Goal: Task Accomplishment & Management: Manage account settings

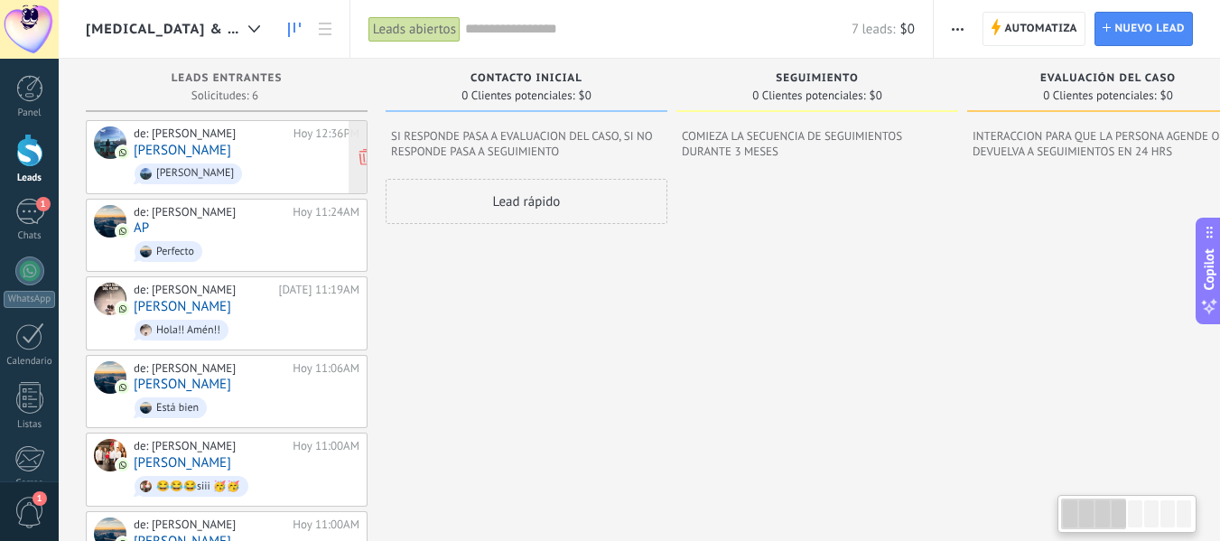
click at [224, 139] on div "de: [PERSON_NAME]" at bounding box center [211, 133] width 154 height 14
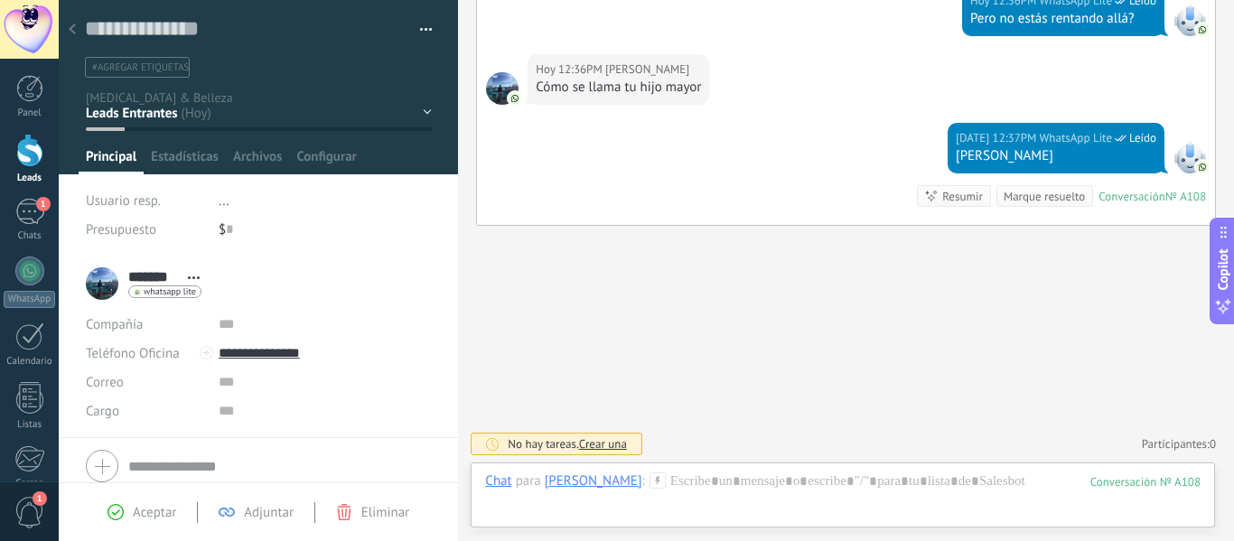
click at [0, 0] on div "Contacto inicial SEGUIMIENTO Evaluación del Caso CITA AGENDADA NO ASISTIÓ" at bounding box center [0, 0] width 0 height 0
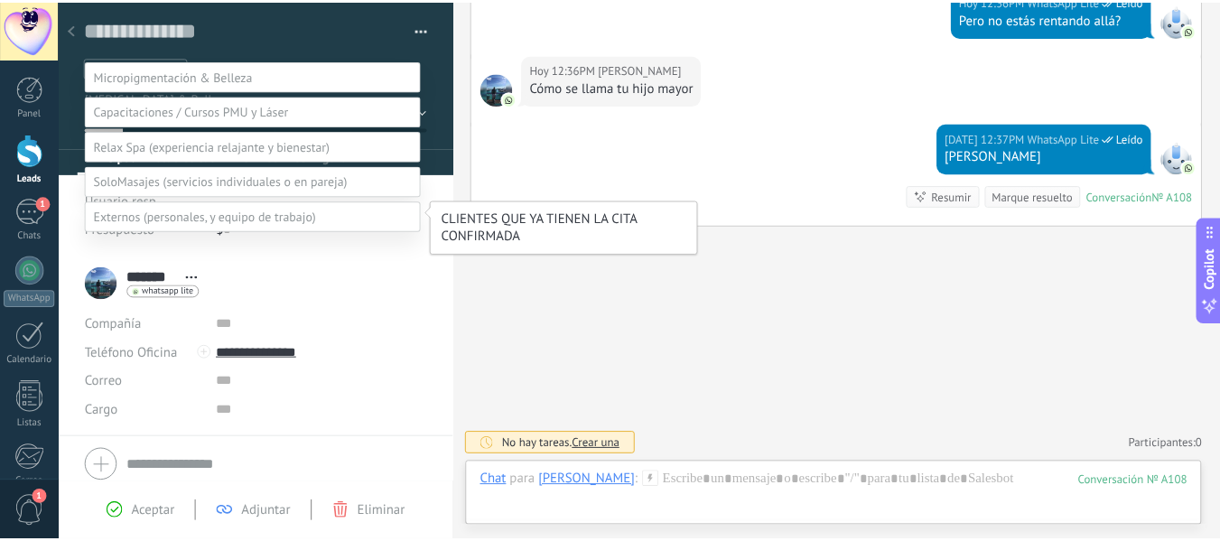
scroll to position [28, 0]
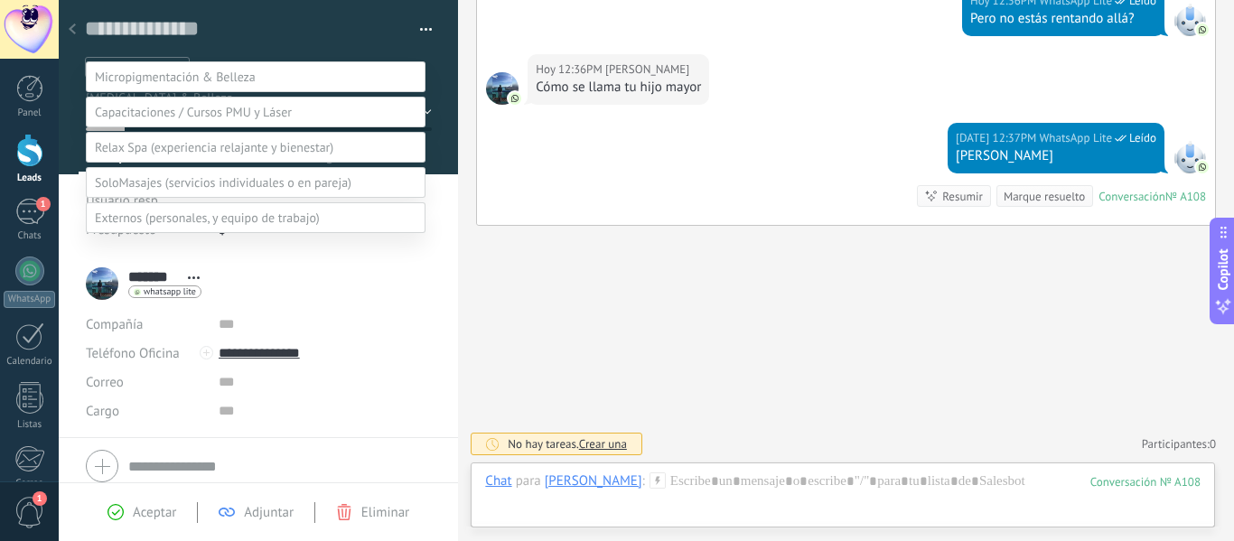
click at [270, 42] on div at bounding box center [646, 242] width 1175 height 541
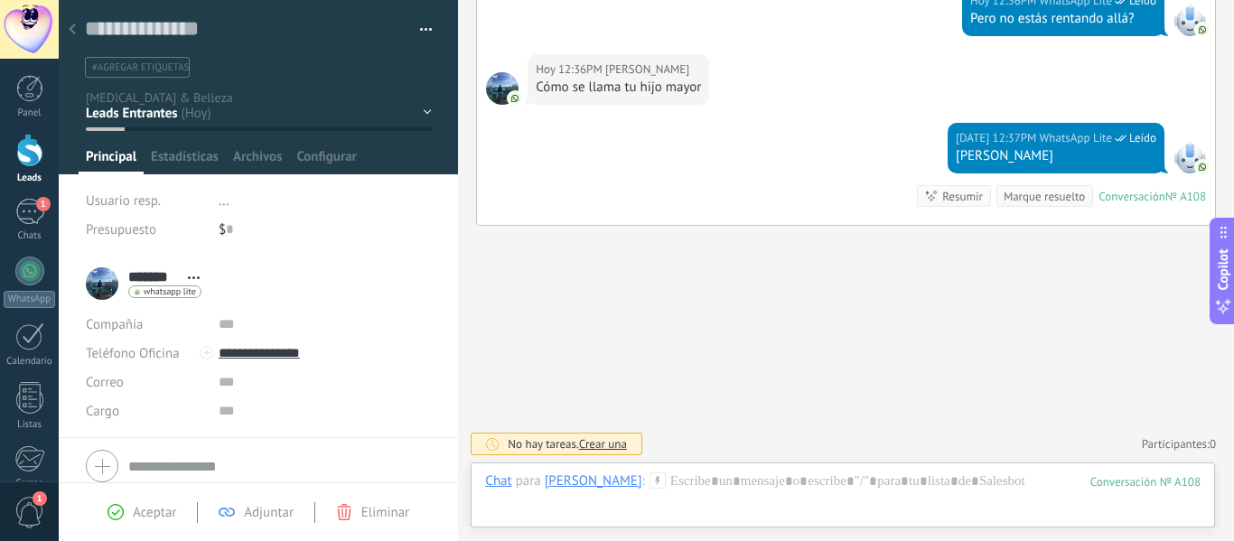
click at [72, 23] on div at bounding box center [72, 30] width 25 height 35
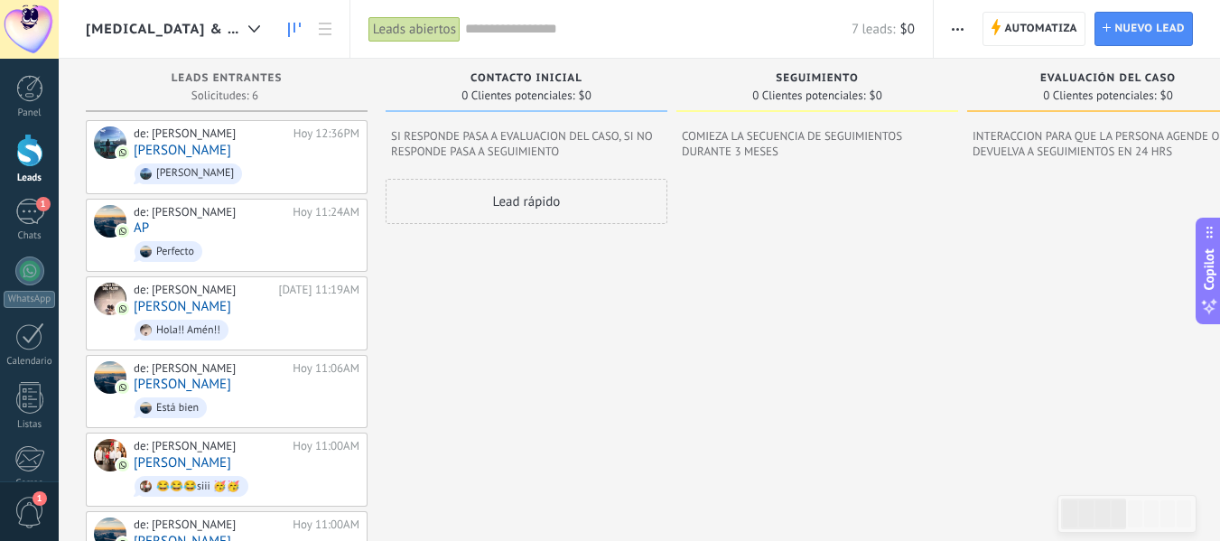
click at [635, 93] on div "0 Clientes potenciales: $0" at bounding box center [527, 95] width 264 height 15
click at [1011, 23] on span "Automatiza" at bounding box center [1040, 29] width 73 height 33
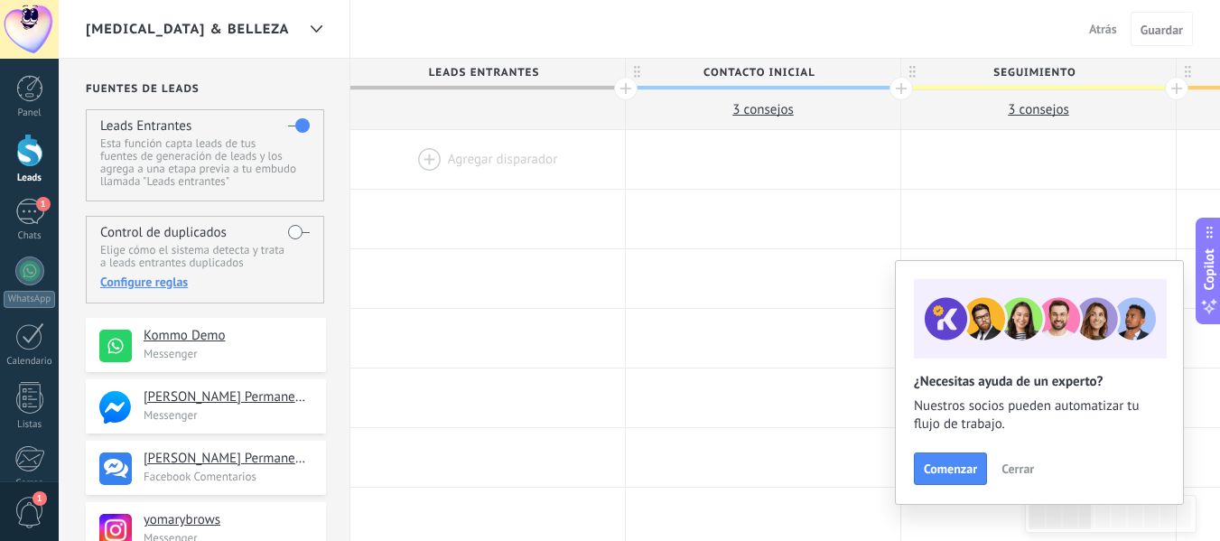
click at [629, 91] on div at bounding box center [625, 88] width 23 height 23
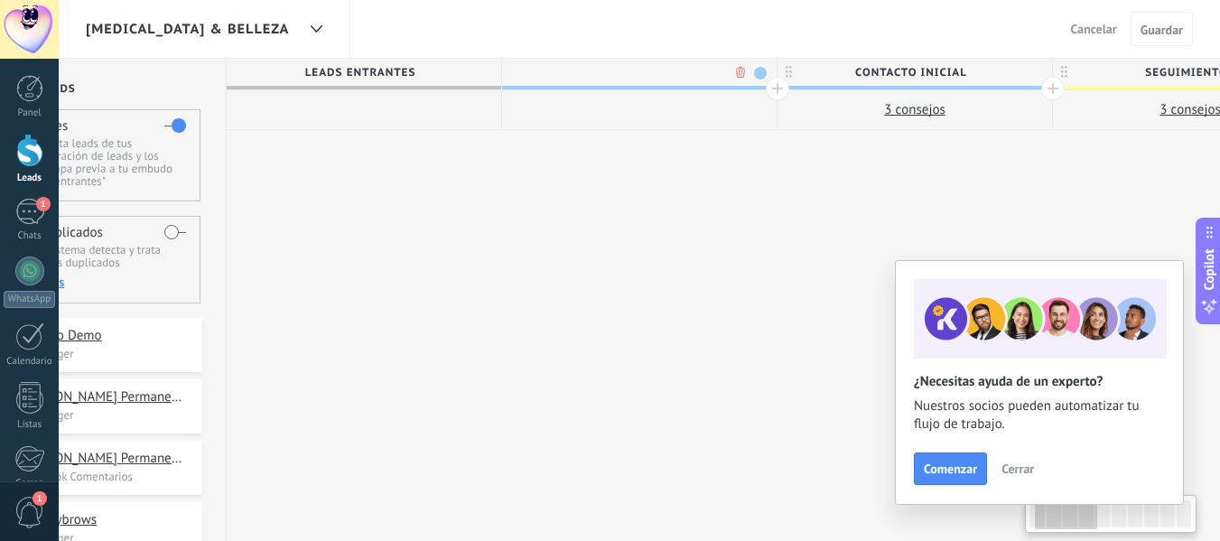
scroll to position [0, 134]
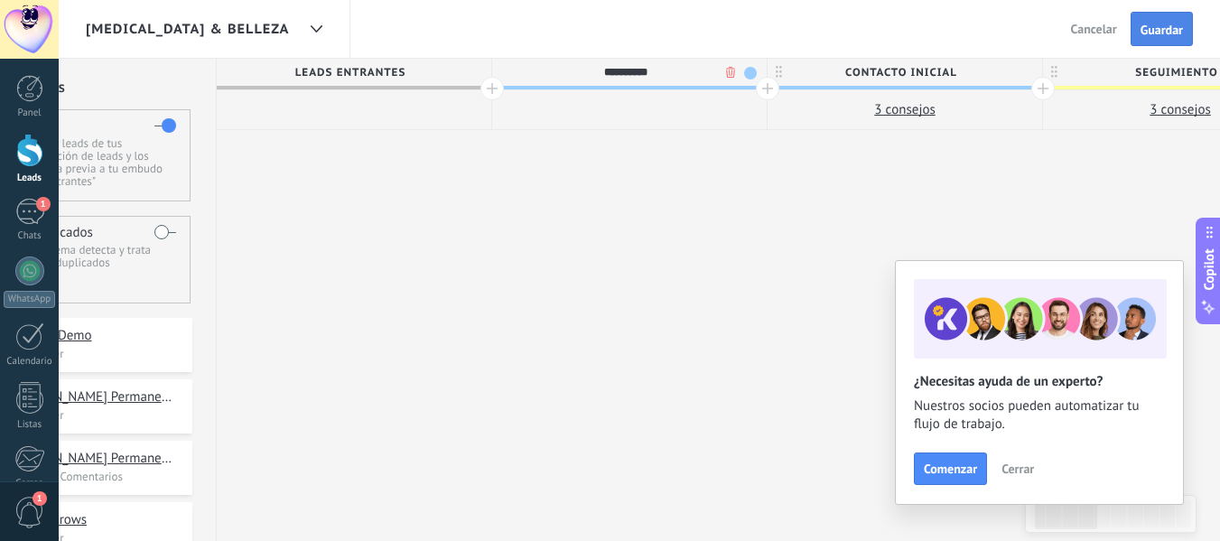
type input "**********"
click at [1163, 18] on button "Guardar" at bounding box center [1162, 29] width 62 height 34
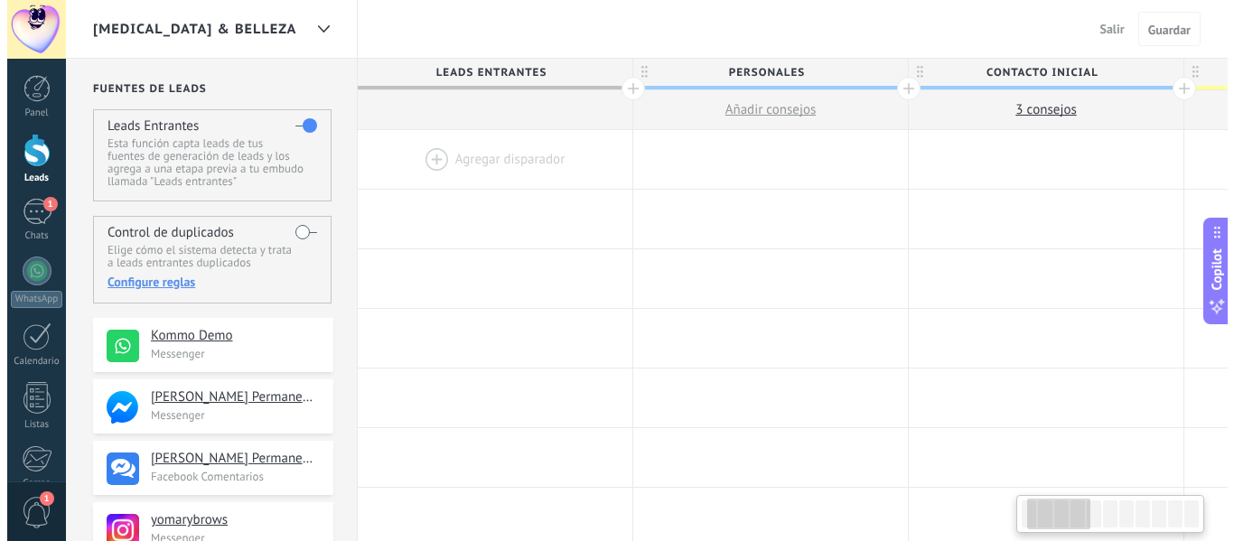
scroll to position [0, 134]
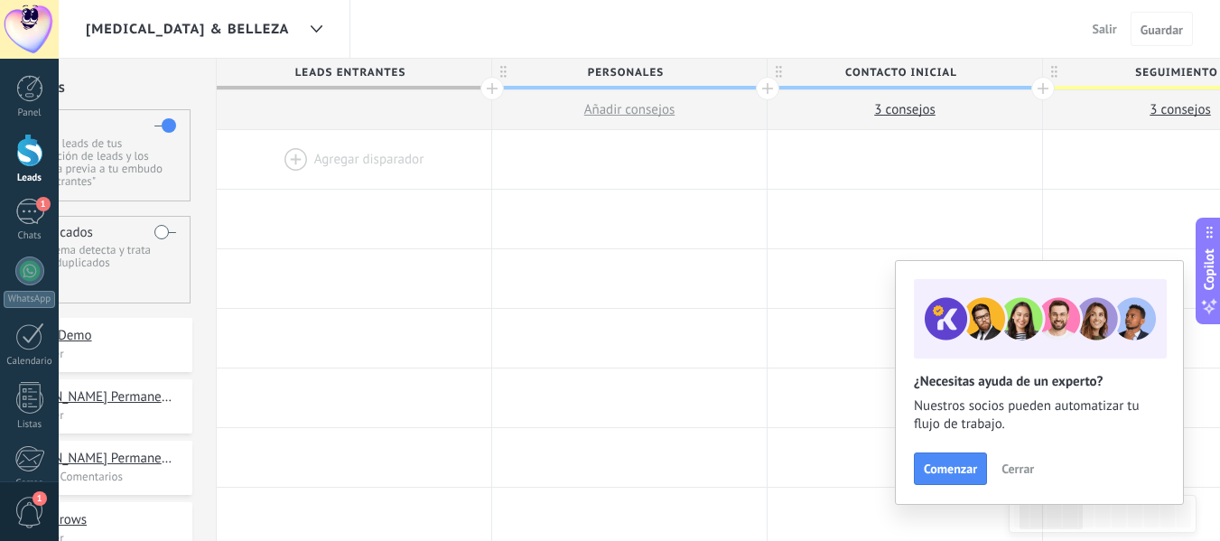
drag, startPoint x: 1163, startPoint y: 33, endPoint x: 1108, endPoint y: 26, distance: 55.6
click at [1108, 26] on div "Salir Cancelar Guardar" at bounding box center [1140, 29] width 108 height 34
click at [1108, 26] on span "Salir" at bounding box center [1105, 29] width 24 height 16
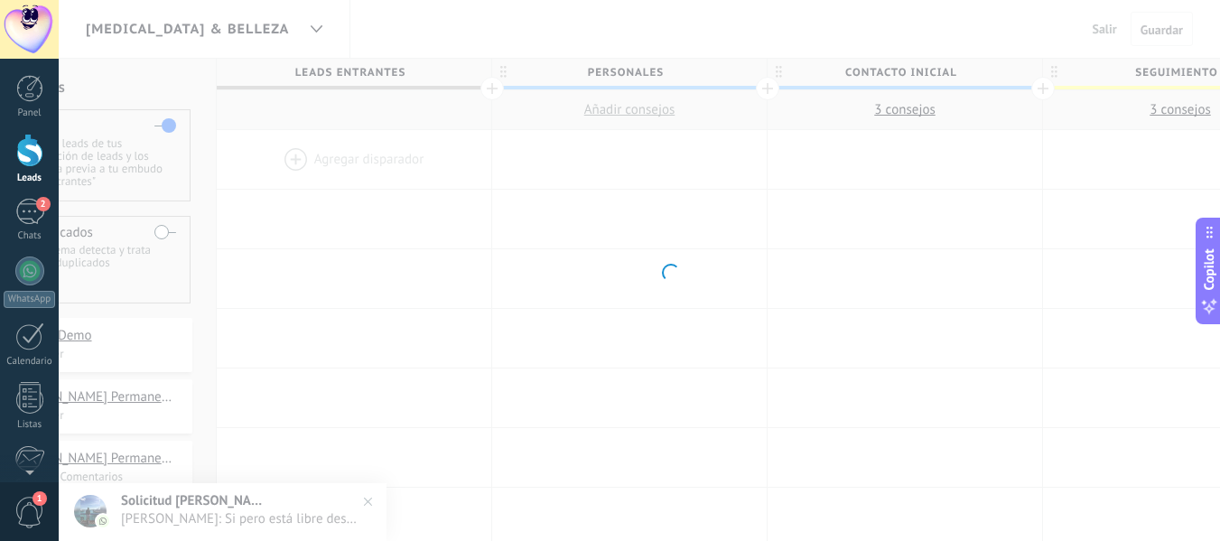
click at [31, 149] on div at bounding box center [29, 150] width 27 height 33
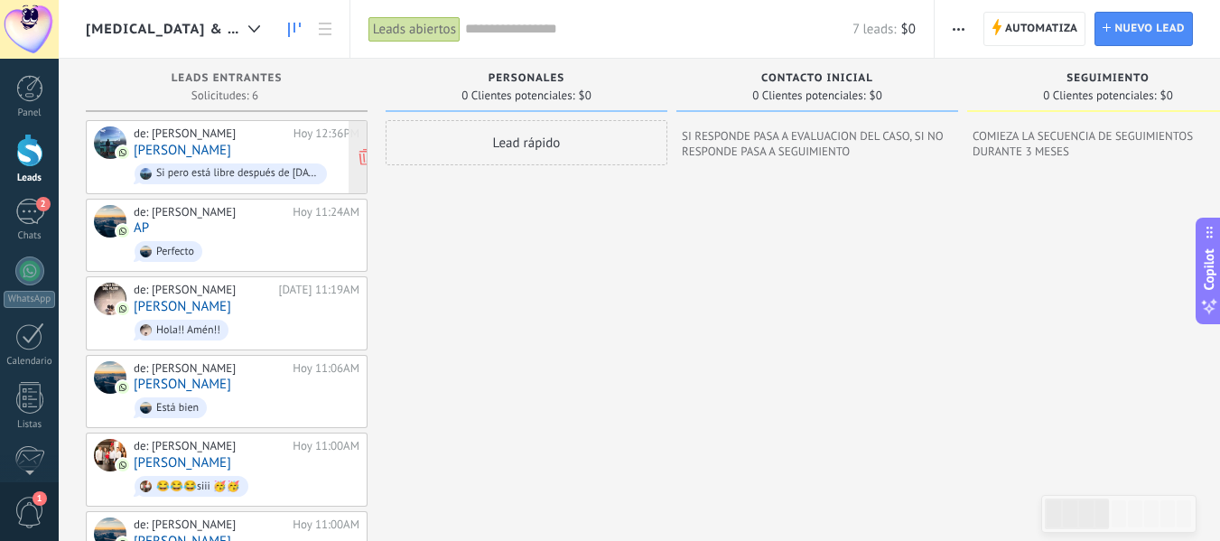
click at [236, 160] on span "Si pero está libre después de [DATE] hasta el 25 de este mes" at bounding box center [247, 174] width 226 height 28
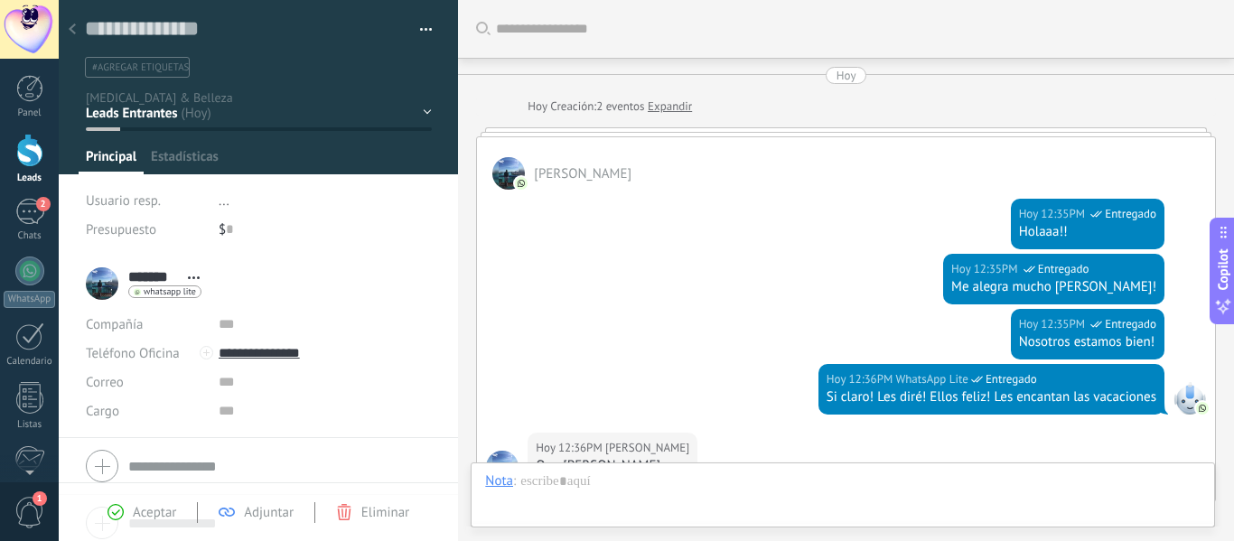
scroll to position [759, 0]
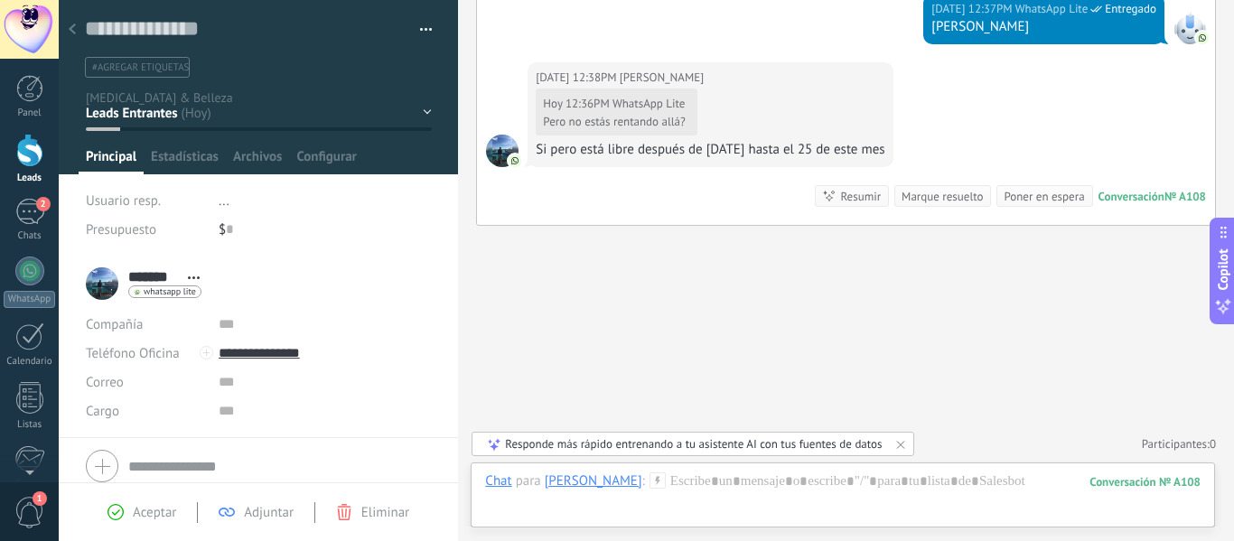
click at [0, 0] on div "personales Contacto inicial SEGUIMIENTO Evaluación del Caso CITA AGENDADA" at bounding box center [0, 0] width 0 height 0
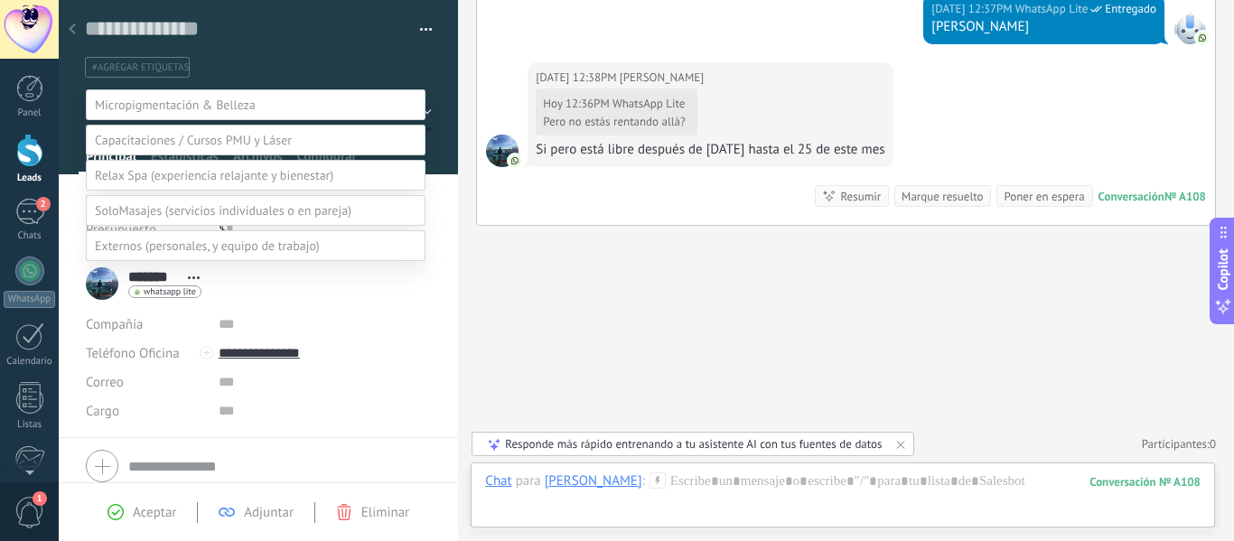
click at [0, 0] on label "personales" at bounding box center [0, 0] width 0 height 0
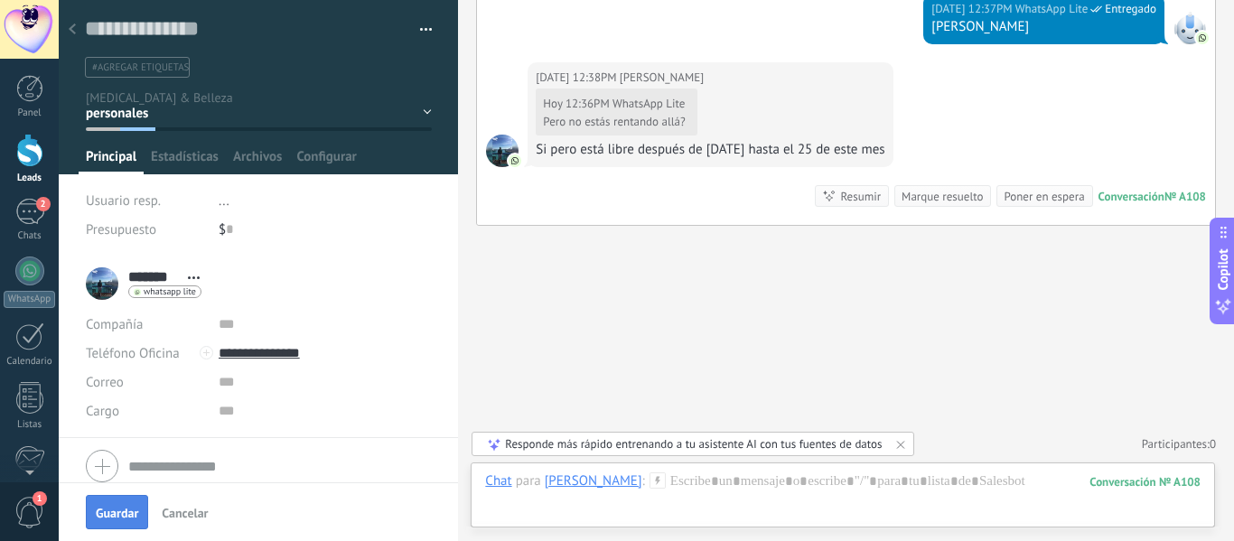
click at [123, 517] on span "Guardar" at bounding box center [117, 513] width 42 height 13
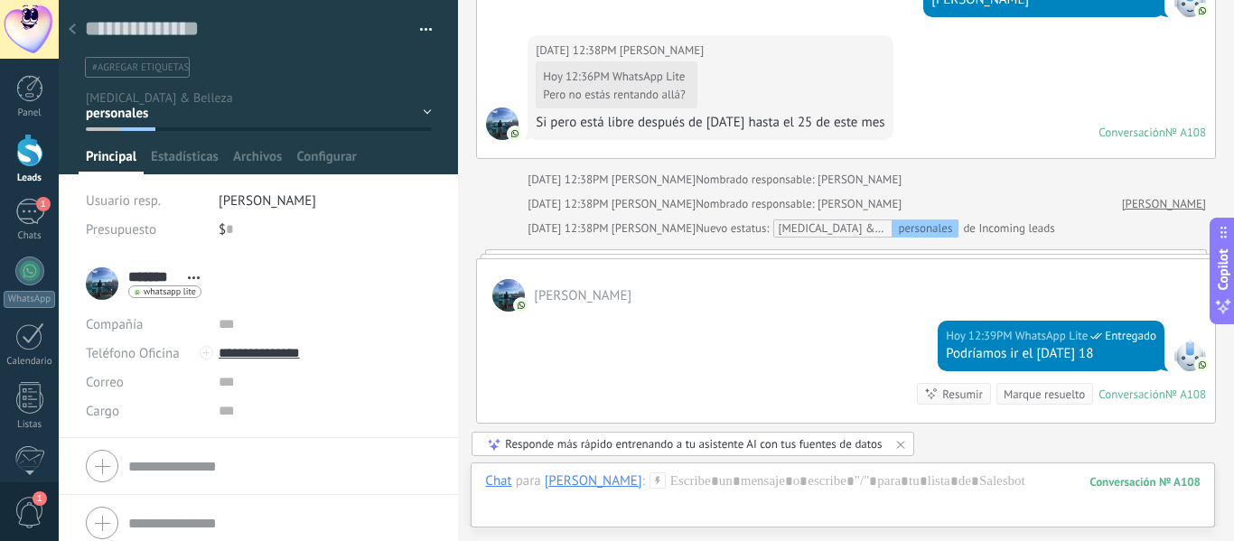
scroll to position [825, 0]
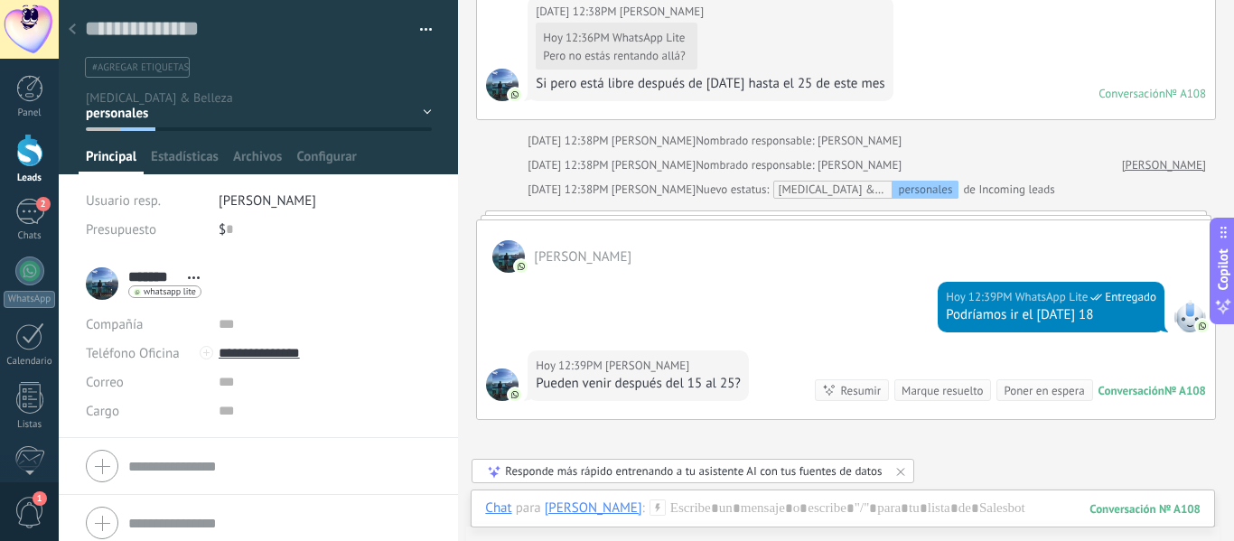
click at [70, 25] on icon at bounding box center [72, 28] width 7 height 11
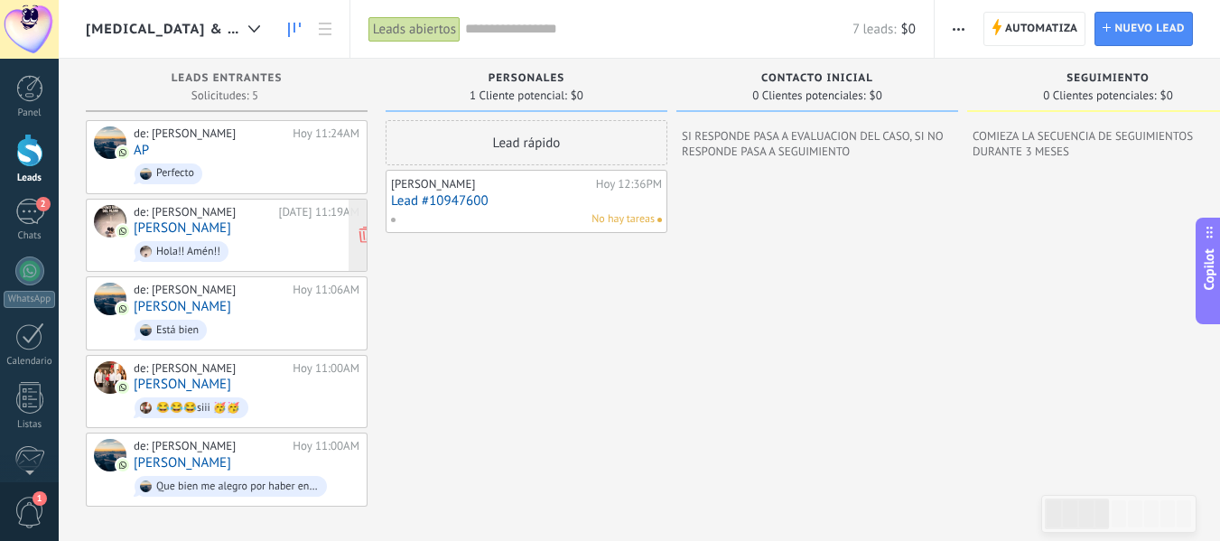
click at [298, 238] on span "Hola!! Amén!!" at bounding box center [247, 252] width 226 height 28
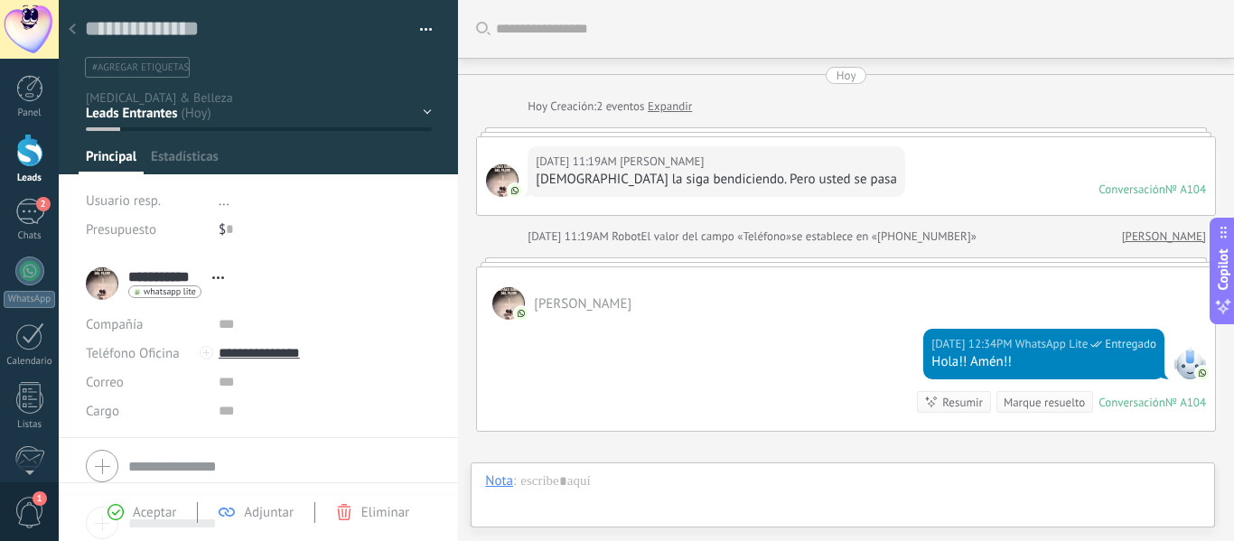
scroll to position [206, 0]
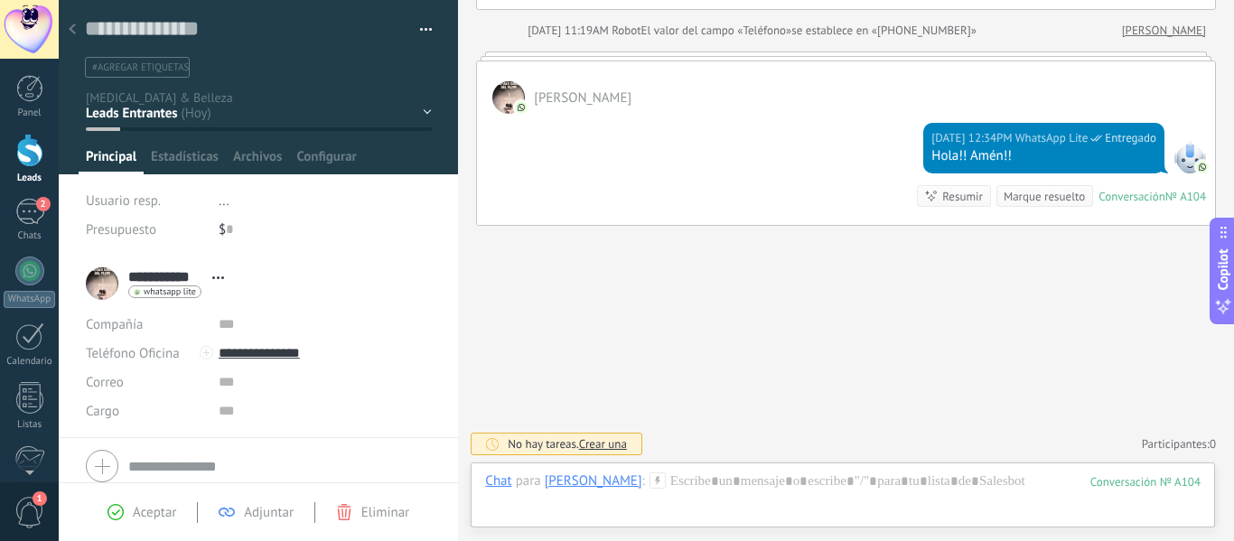
click at [70, 15] on div at bounding box center [72, 30] width 25 height 35
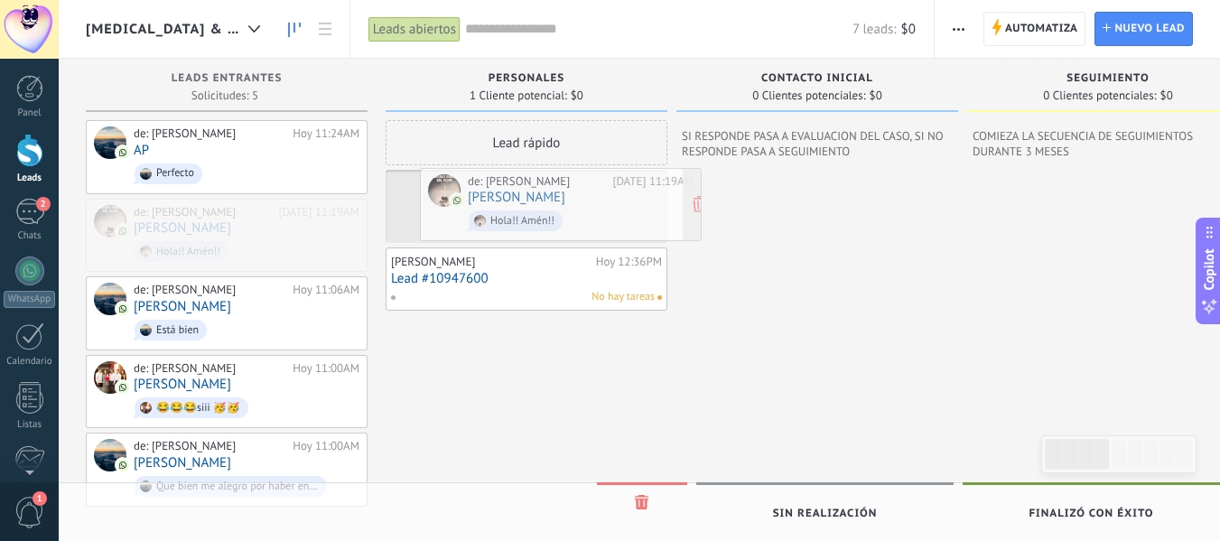
drag, startPoint x: 183, startPoint y: 237, endPoint x: 517, endPoint y: 207, distance: 335.5
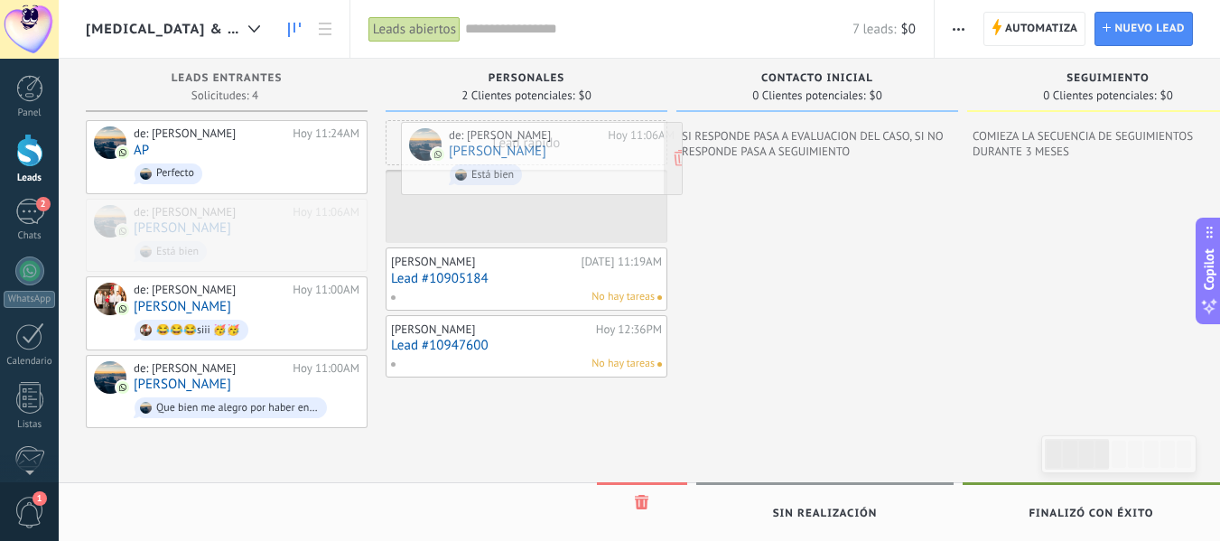
drag, startPoint x: 233, startPoint y: 238, endPoint x: 548, endPoint y: 162, distance: 324.2
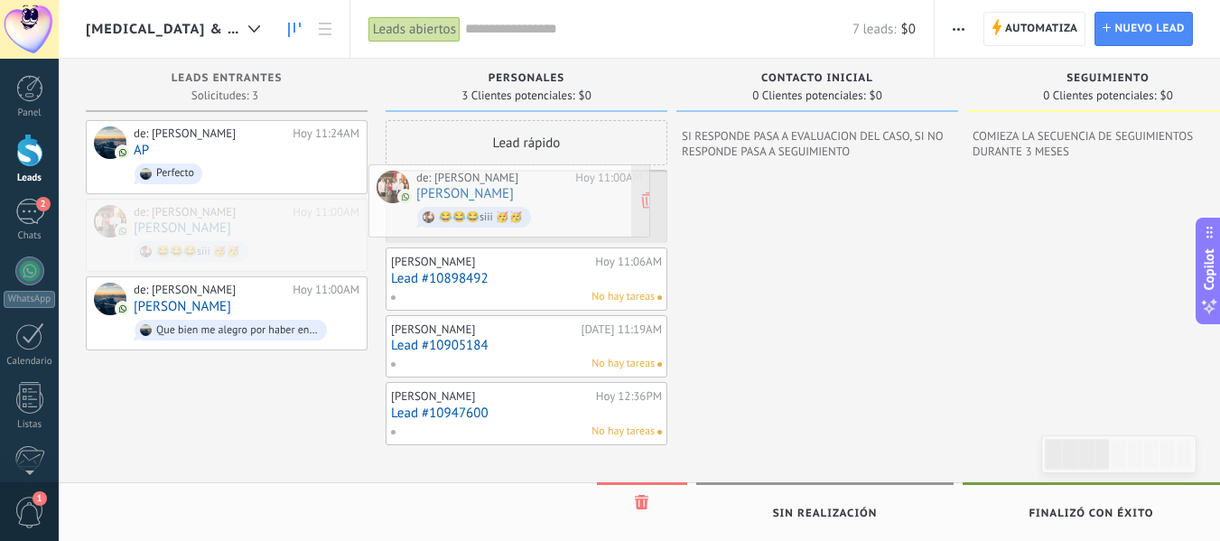
drag, startPoint x: 258, startPoint y: 238, endPoint x: 541, endPoint y: 205, distance: 284.6
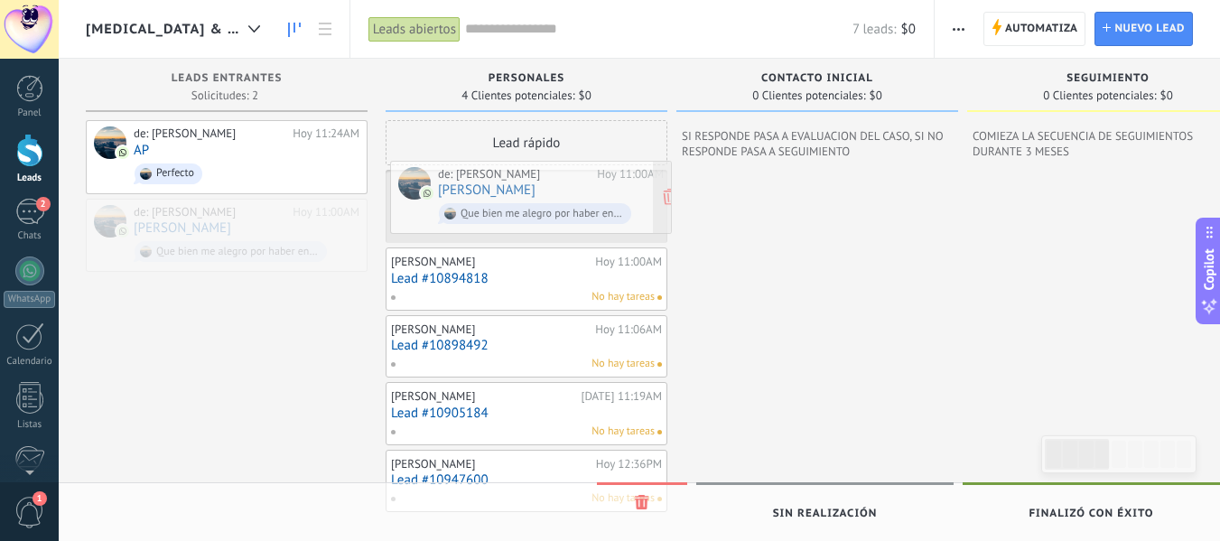
drag, startPoint x: 221, startPoint y: 227, endPoint x: 526, endPoint y: 190, distance: 306.6
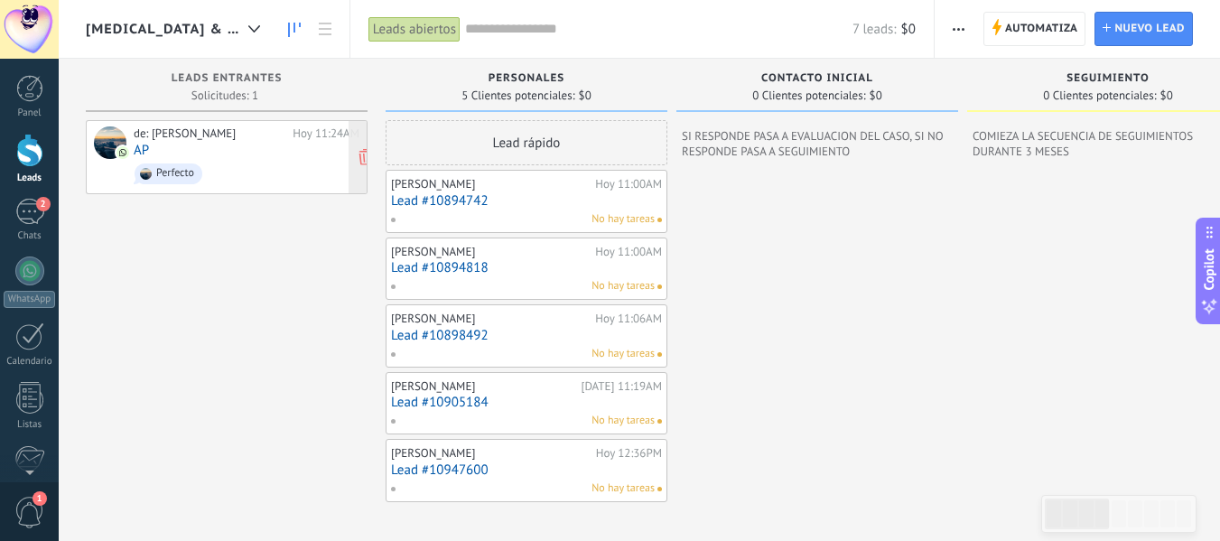
click at [222, 162] on span "Perfecto" at bounding box center [247, 174] width 226 height 28
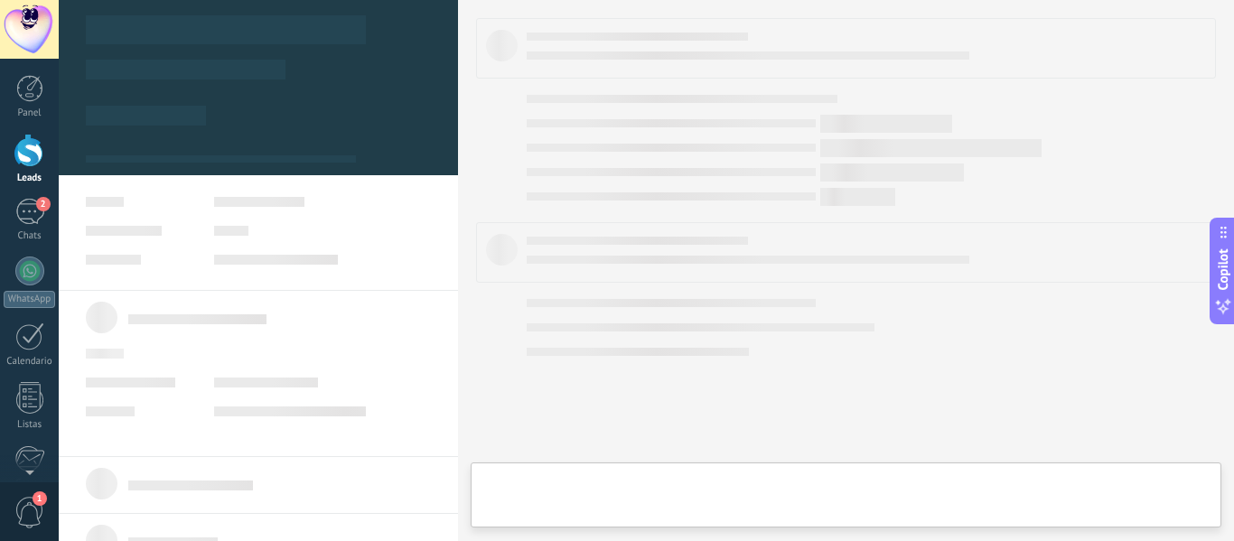
type textarea "**********"
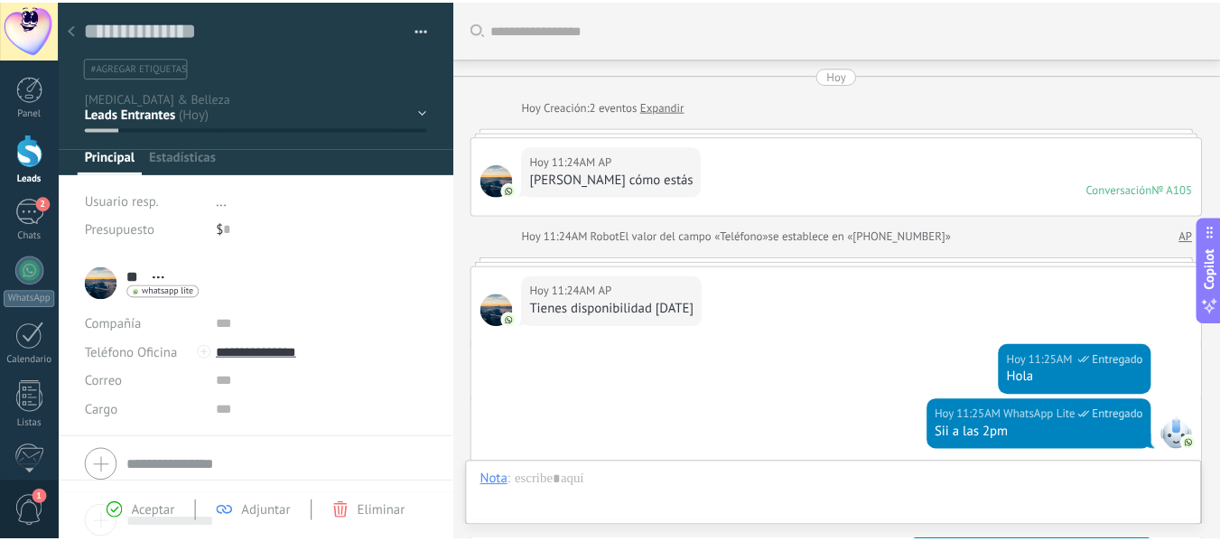
scroll to position [552, 0]
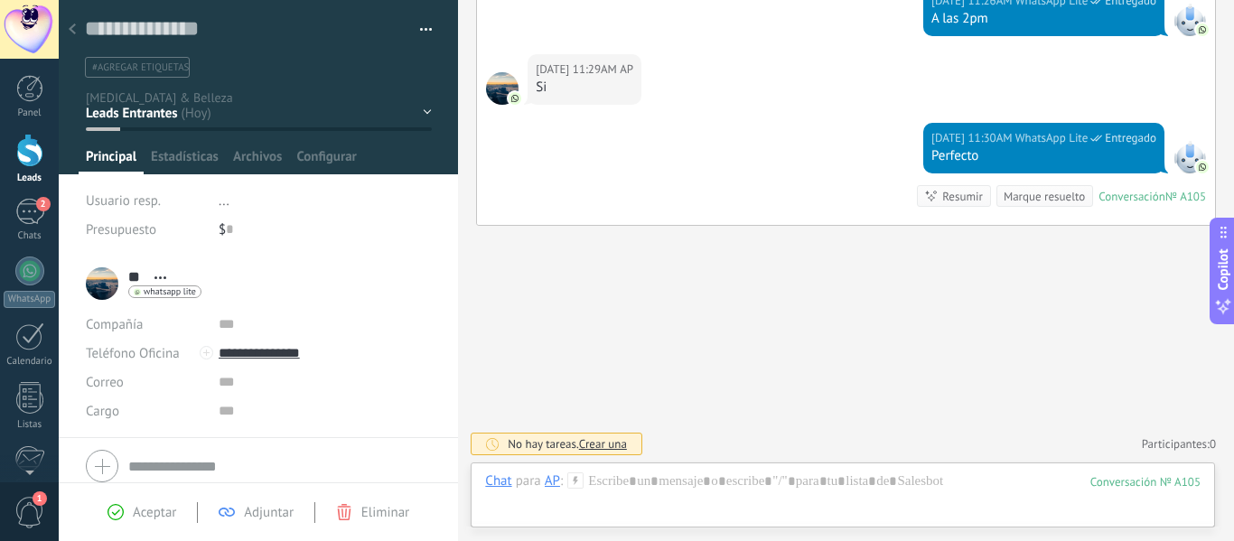
click at [76, 38] on div at bounding box center [72, 30] width 25 height 35
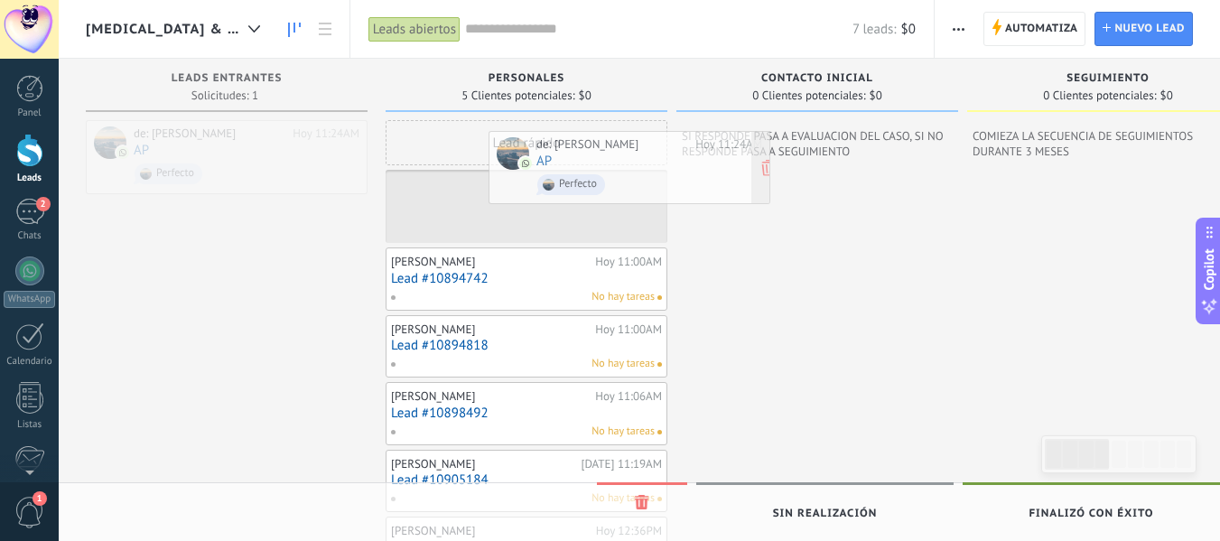
drag, startPoint x: 213, startPoint y: 169, endPoint x: 616, endPoint y: 180, distance: 402.9
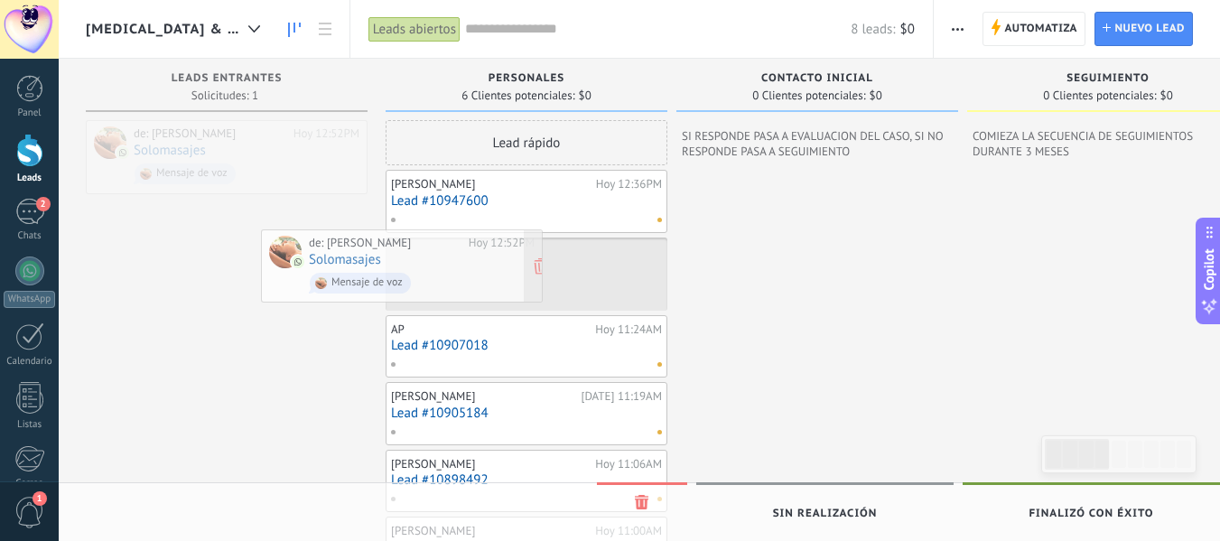
drag, startPoint x: 0, startPoint y: 0, endPoint x: 492, endPoint y: 217, distance: 537.8
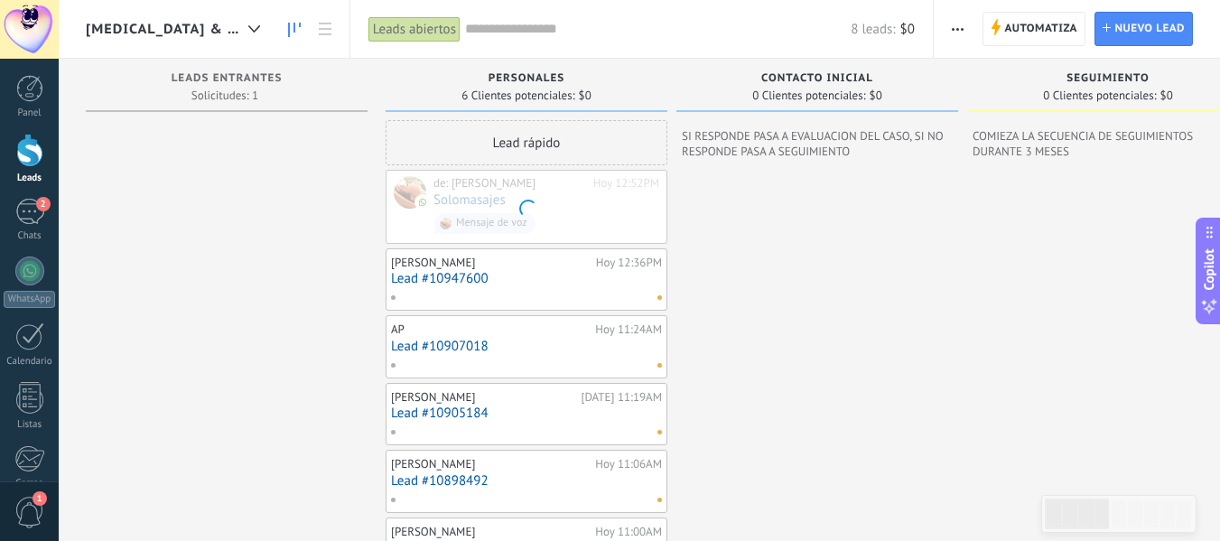
click at [492, 217] on div at bounding box center [527, 207] width 280 height 72
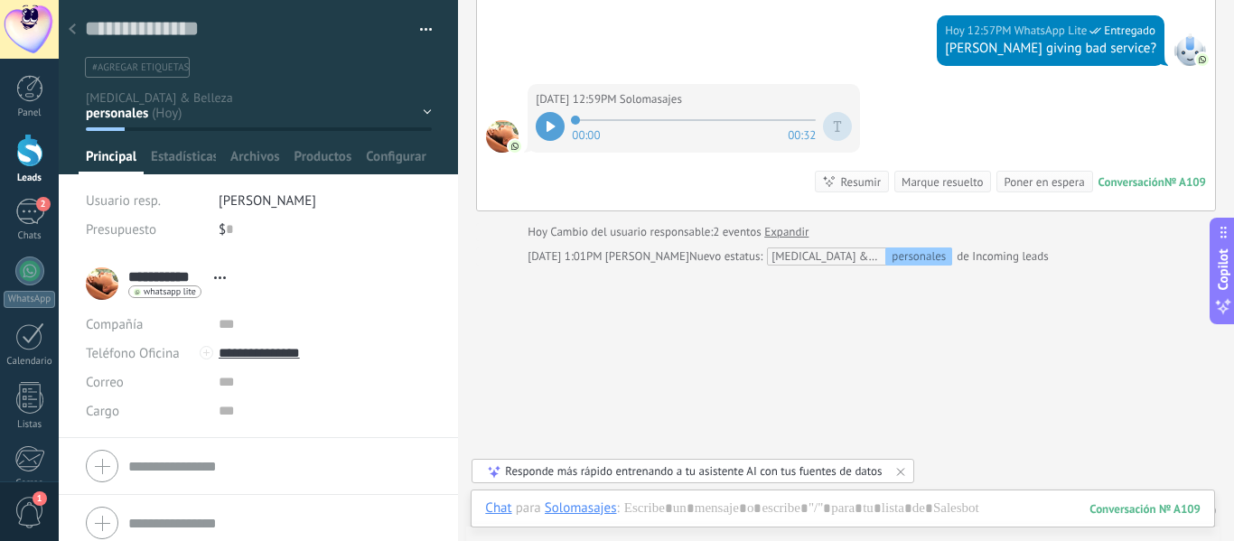
click at [69, 38] on div at bounding box center [72, 30] width 25 height 35
